Goal: Task Accomplishment & Management: Use online tool/utility

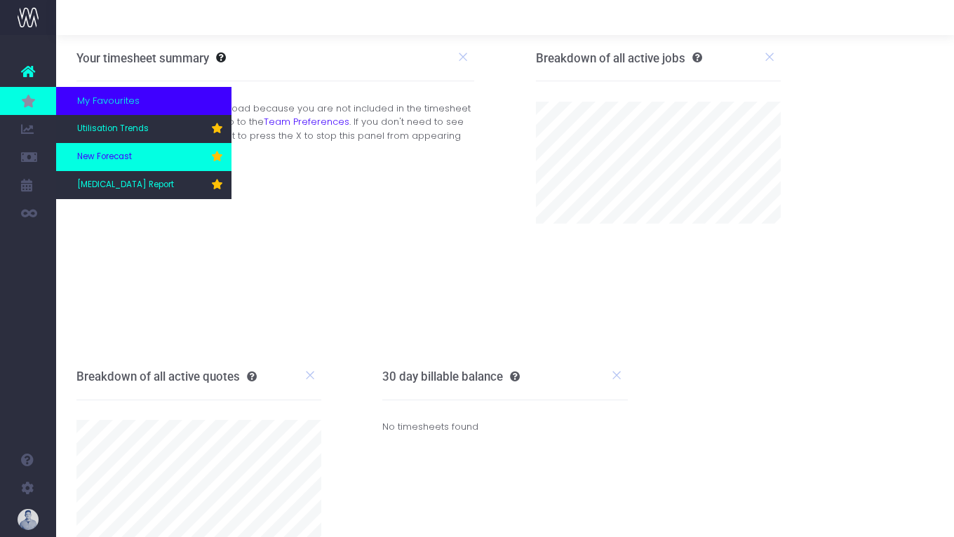
click at [120, 158] on span "New Forecast" at bounding box center [104, 157] width 55 height 13
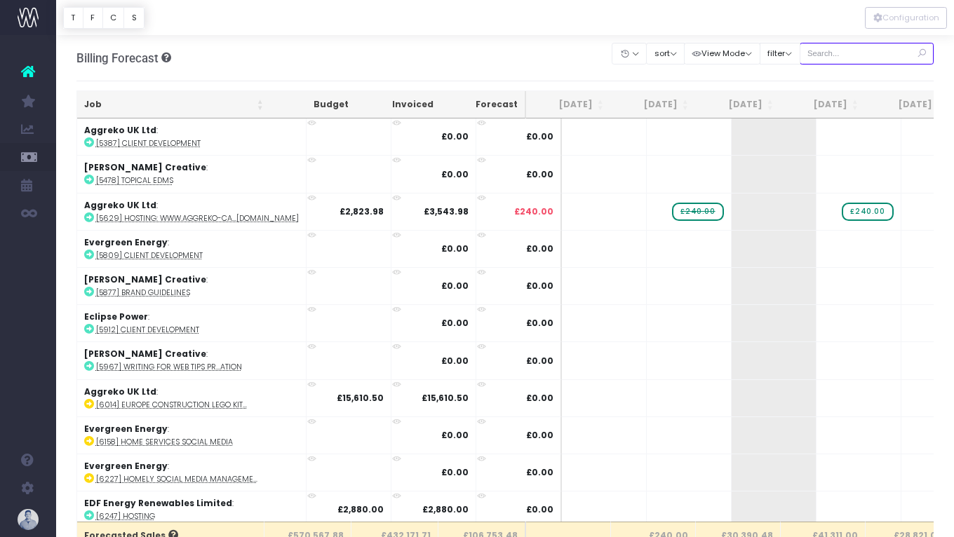
click at [868, 56] on input "text" at bounding box center [867, 54] width 135 height 22
type input "confirmed"
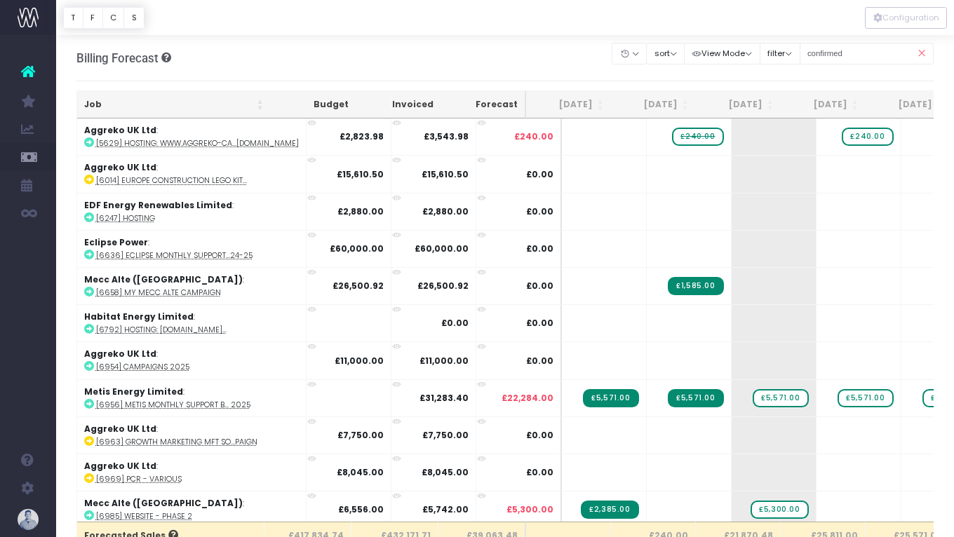
click at [121, 109] on th "Job" at bounding box center [174, 104] width 194 height 27
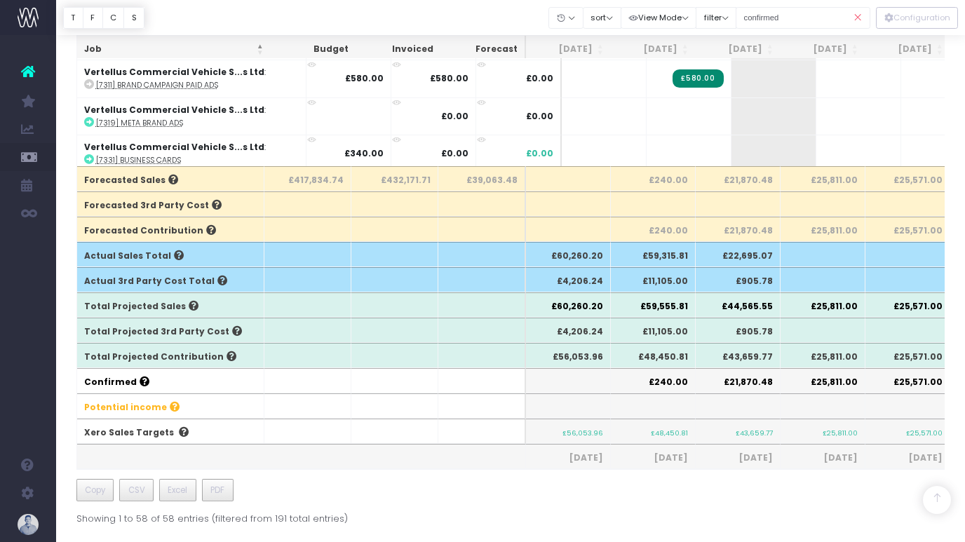
scroll to position [447, 0]
